Goal: Task Accomplishment & Management: Use online tool/utility

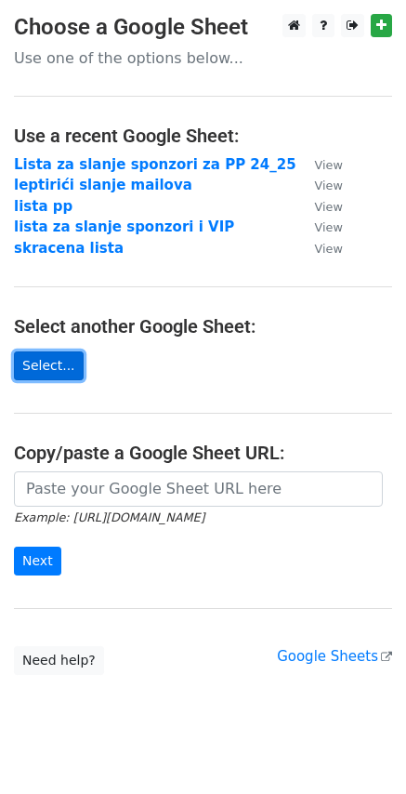
click at [57, 359] on link "Select..." at bounding box center [49, 366] width 70 height 29
click at [60, 365] on link "Select..." at bounding box center [49, 366] width 70 height 29
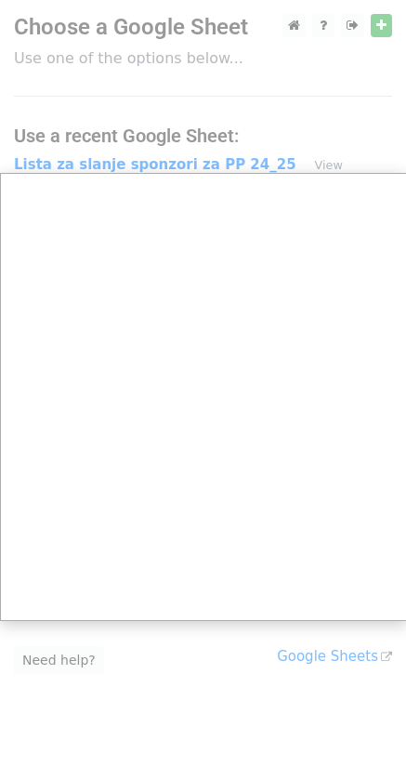
scroll to position [44, 0]
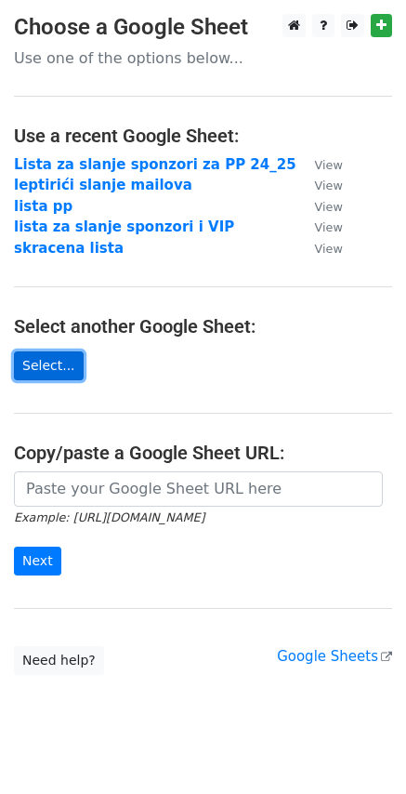
click at [47, 365] on link "Select..." at bounding box center [49, 366] width 70 height 29
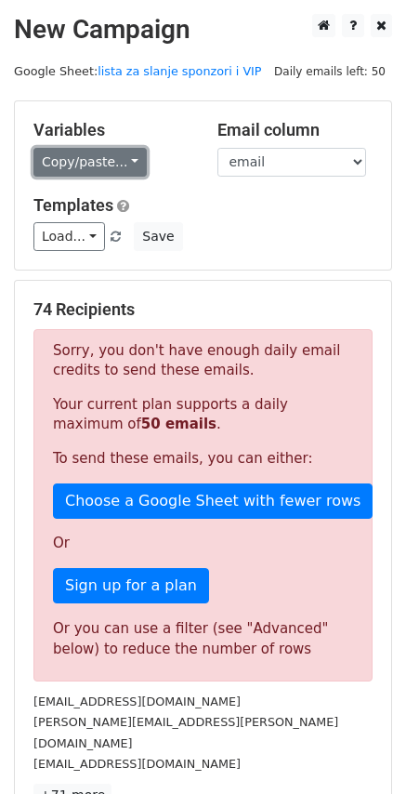
click at [130, 169] on link "Copy/paste..." at bounding box center [89, 162] width 113 height 29
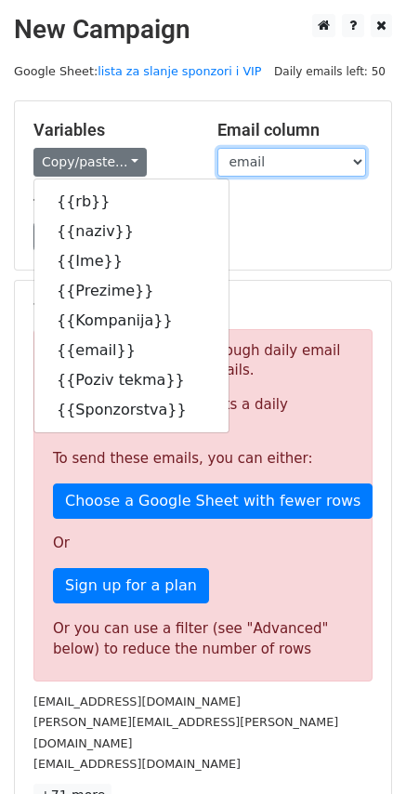
click at [284, 167] on select "rb naziv Ime Prezime Kompanija email Poziv tekma Sponzorstva" at bounding box center [292, 162] width 149 height 29
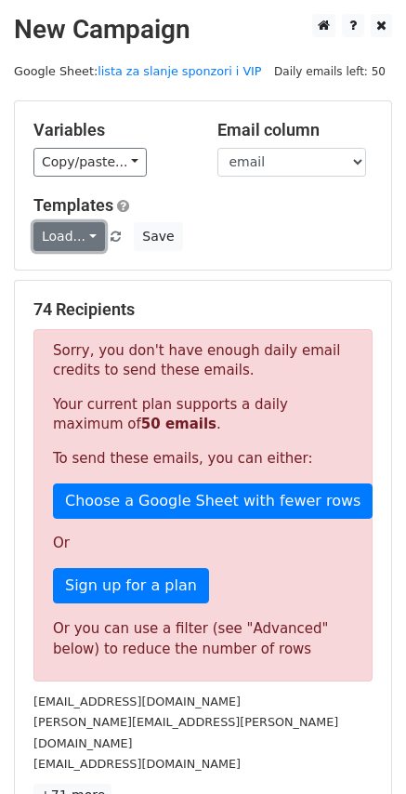
click at [86, 230] on link "Load..." at bounding box center [69, 236] width 72 height 29
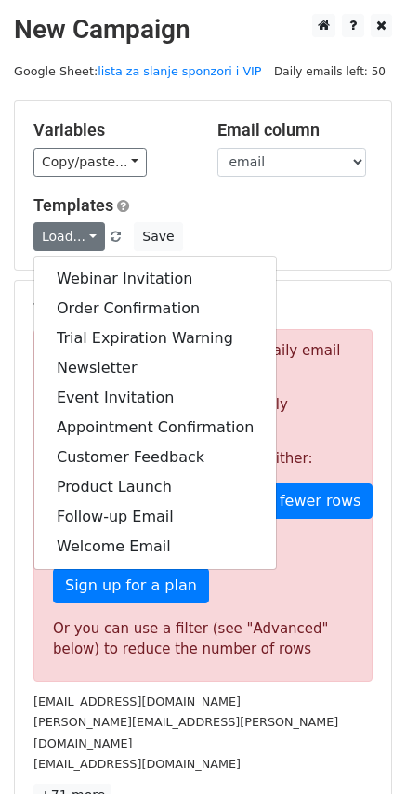
click at [312, 216] on div "Templates Load... Webinar Invitation Order Confirmation Trial Expiration Warnin…" at bounding box center [203, 223] width 367 height 57
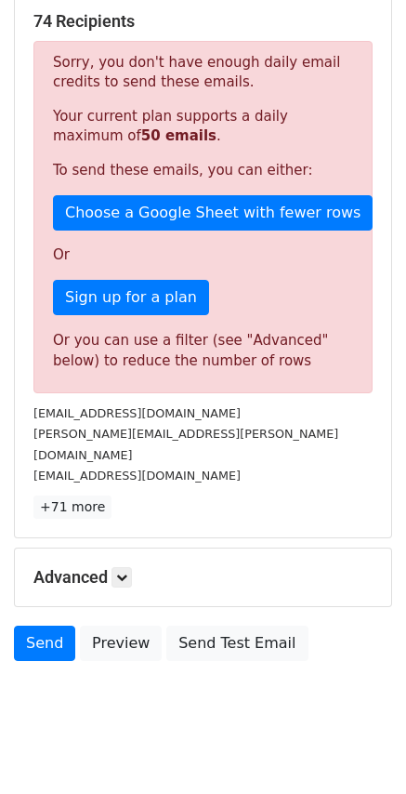
scroll to position [292, 0]
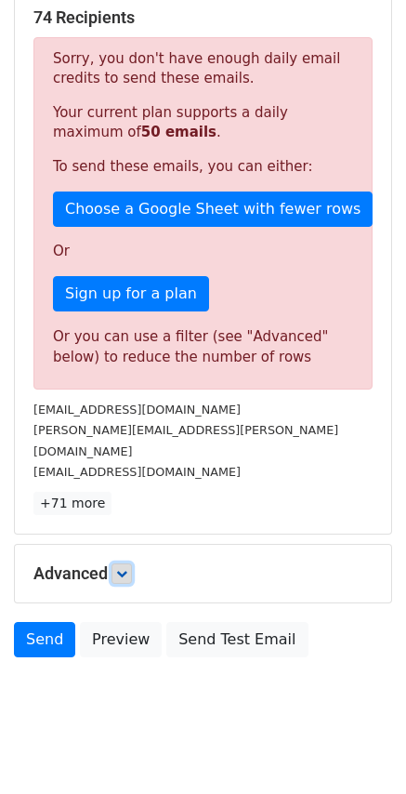
click at [127, 568] on icon at bounding box center [121, 573] width 11 height 11
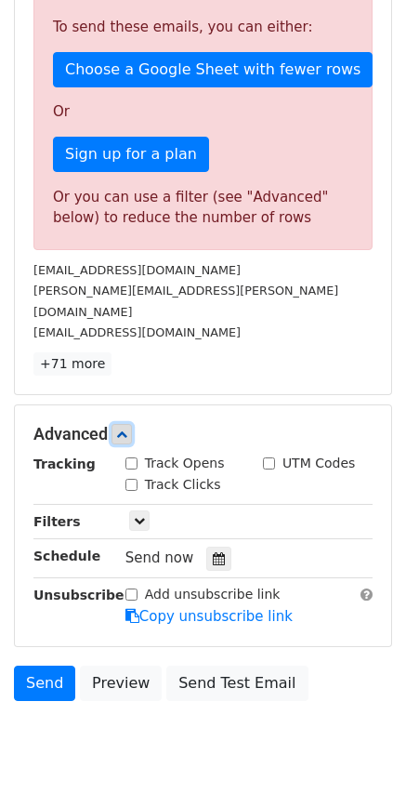
scroll to position [474, 0]
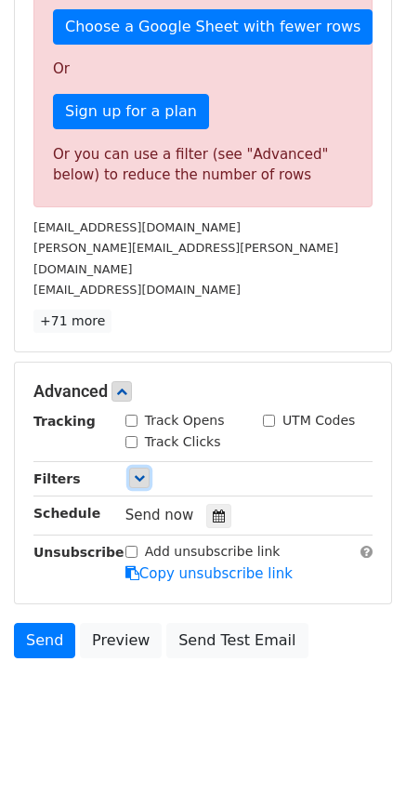
click at [141, 472] on icon at bounding box center [139, 477] width 11 height 11
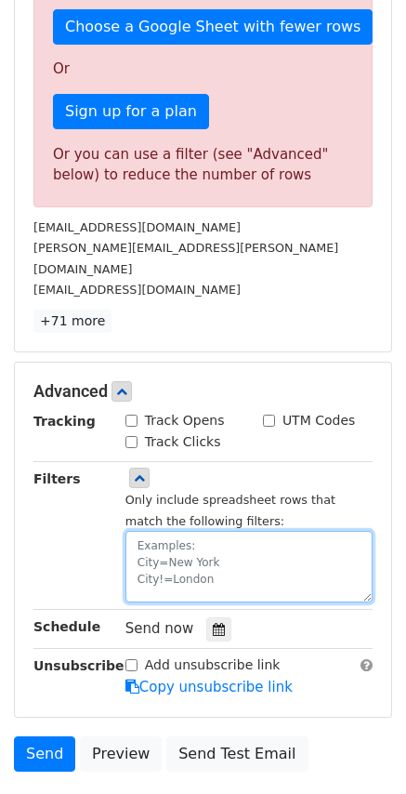
click at [183, 541] on textarea at bounding box center [249, 567] width 247 height 72
paste textarea "Sponzorstva"
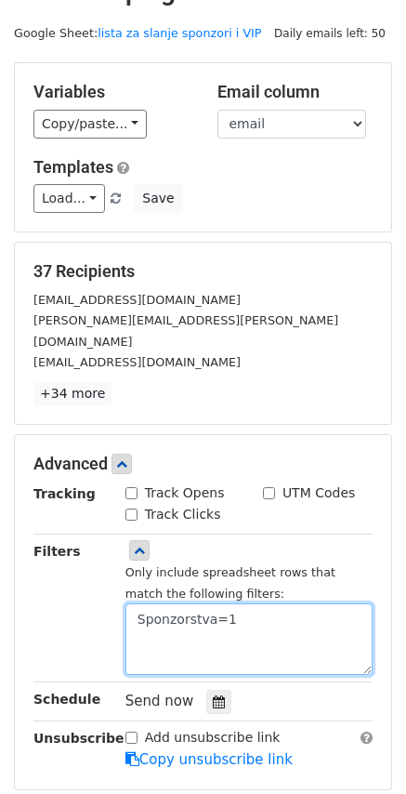
scroll to position [0, 0]
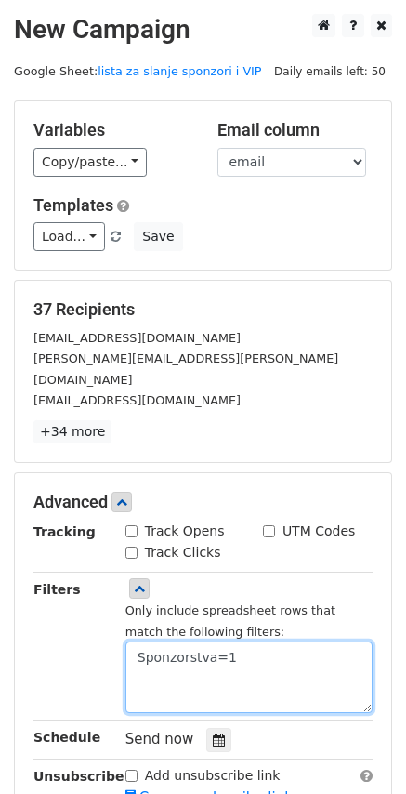
type textarea "Sponzorstva=1"
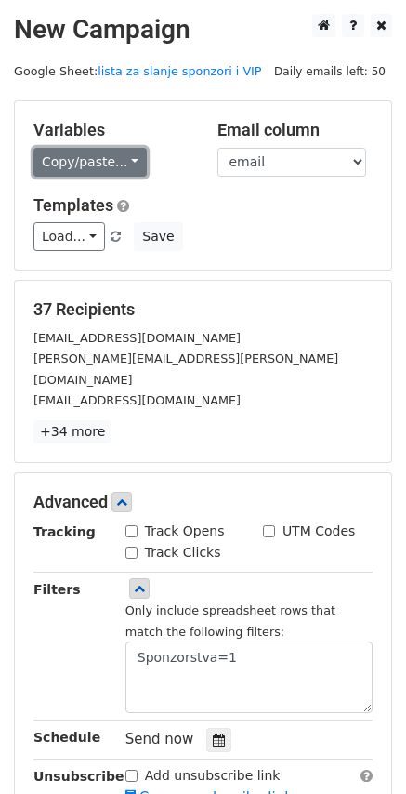
click at [129, 169] on link "Copy/paste..." at bounding box center [89, 162] width 113 height 29
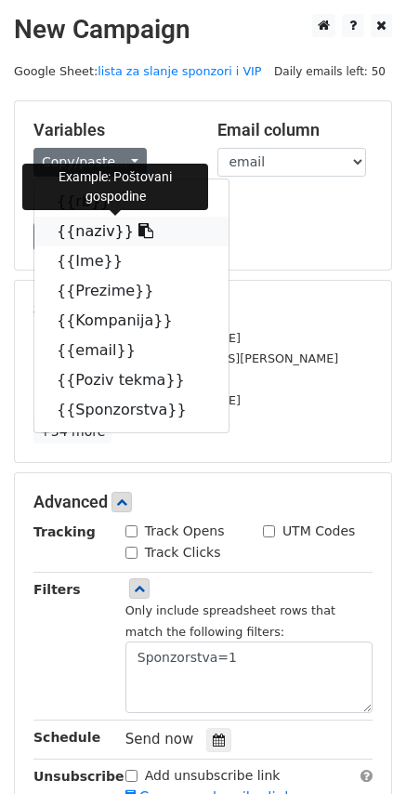
click at [139, 232] on icon at bounding box center [146, 230] width 15 height 15
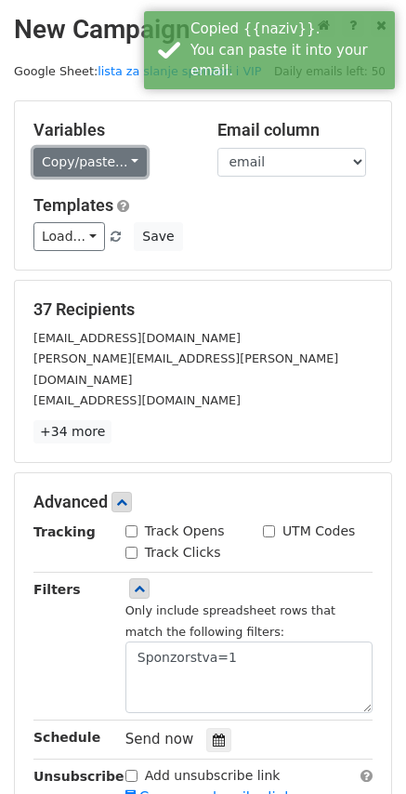
click at [121, 153] on link "Copy/paste..." at bounding box center [89, 162] width 113 height 29
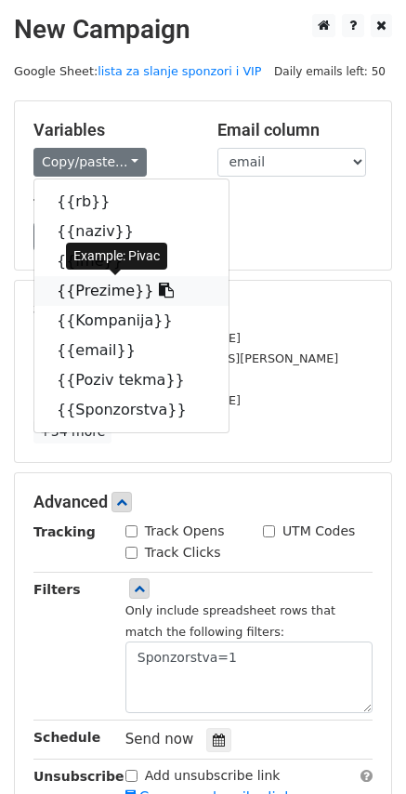
click at [111, 296] on link "{{Prezime}}" at bounding box center [131, 291] width 194 height 30
